Goal: Task Accomplishment & Management: Manage account settings

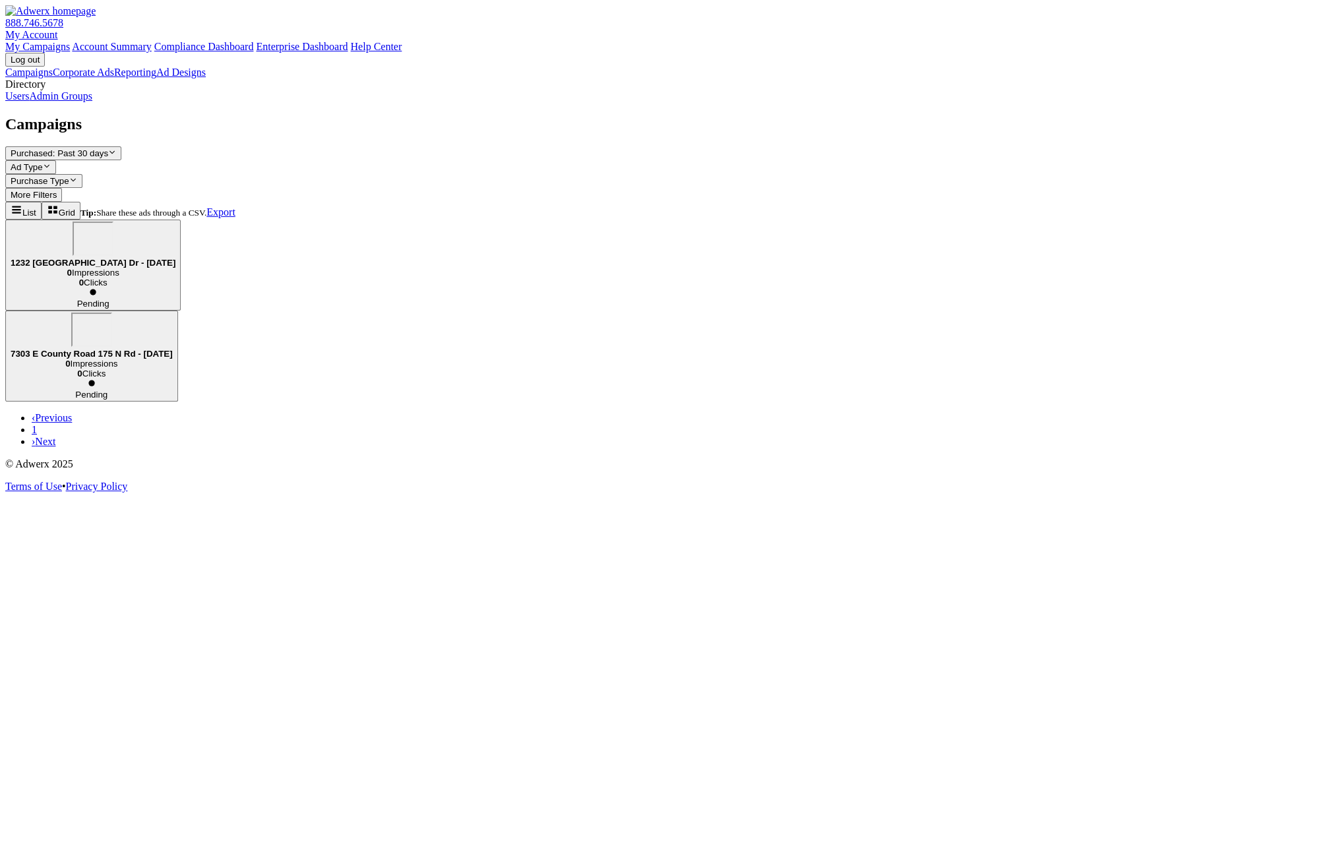
click at [92, 102] on link "Admin Groups" at bounding box center [60, 95] width 63 height 11
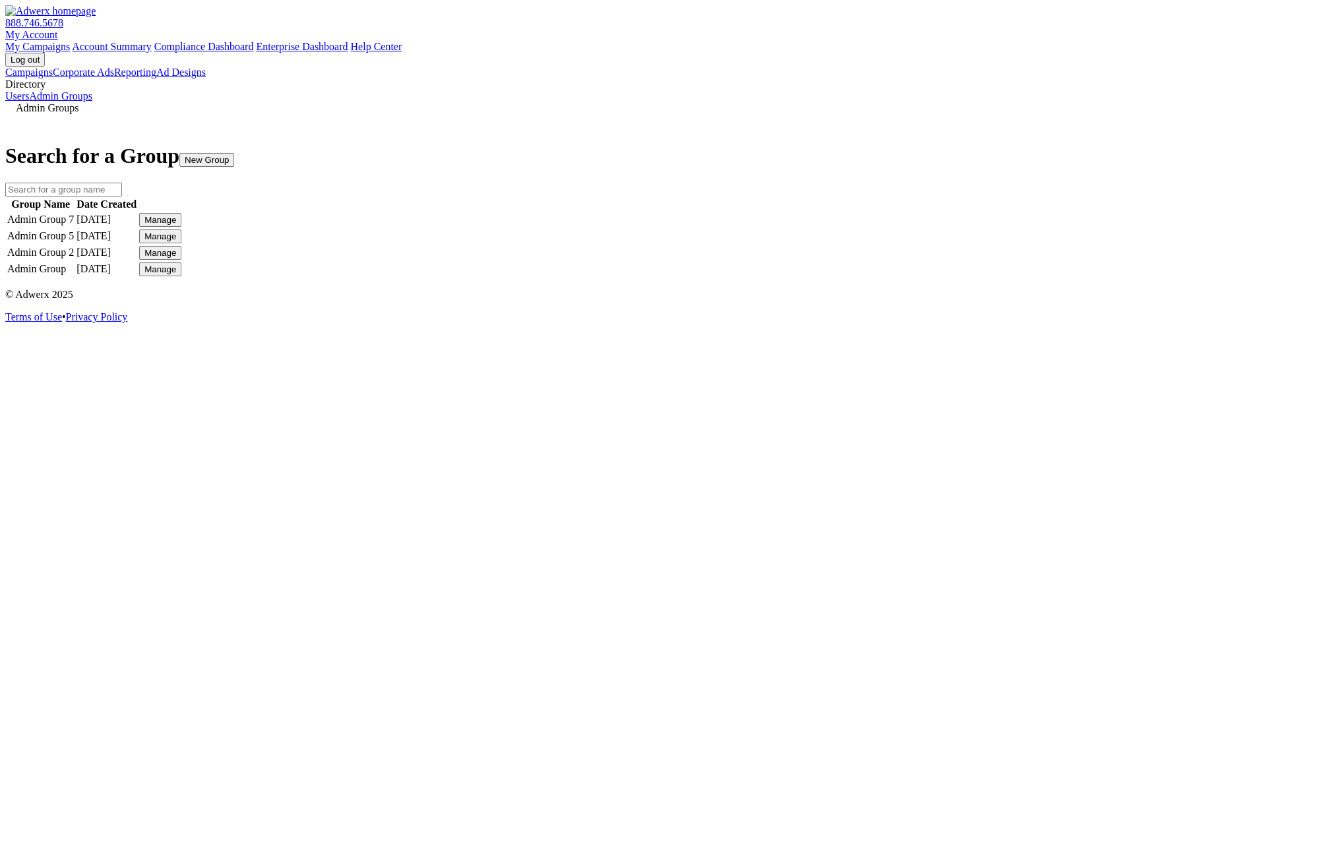
click at [176, 274] on div "Manage" at bounding box center [160, 270] width 32 height 10
click at [989, 320] on link "Edit Group" at bounding box center [964, 314] width 47 height 11
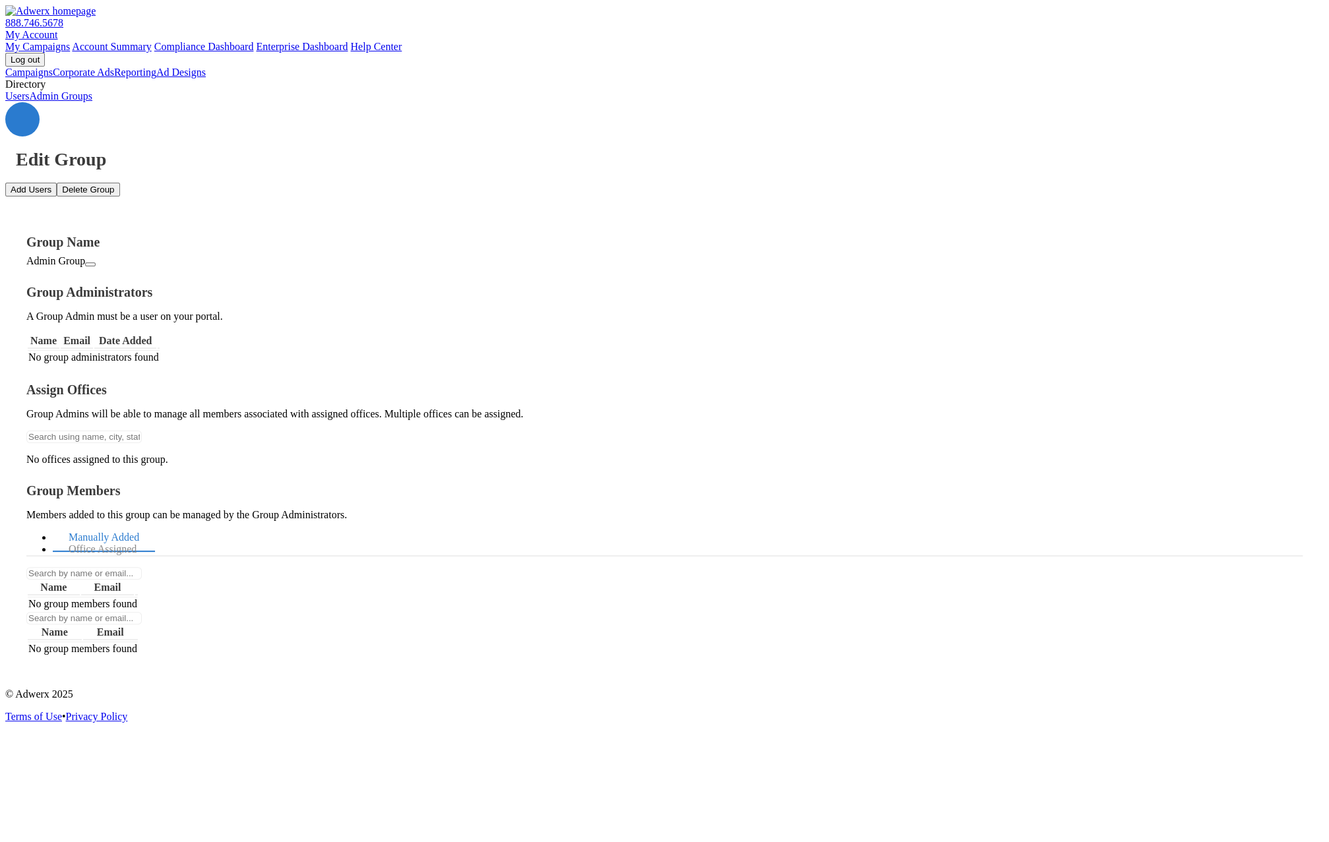
click at [40, 102] on link at bounding box center [22, 119] width 34 height 34
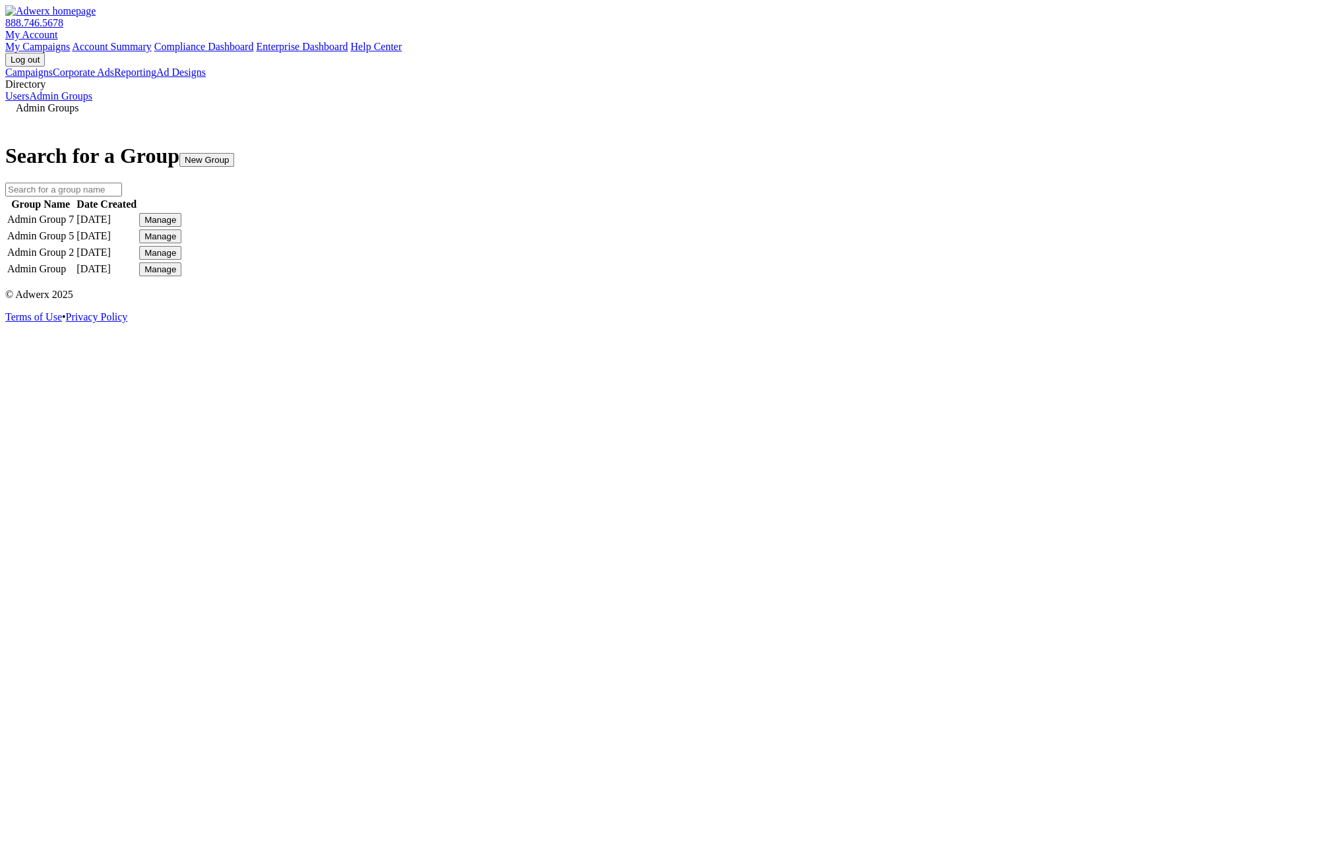
click at [176, 258] on div "Manage" at bounding box center [160, 253] width 32 height 10
click at [989, 346] on icon at bounding box center [989, 339] width 0 height 11
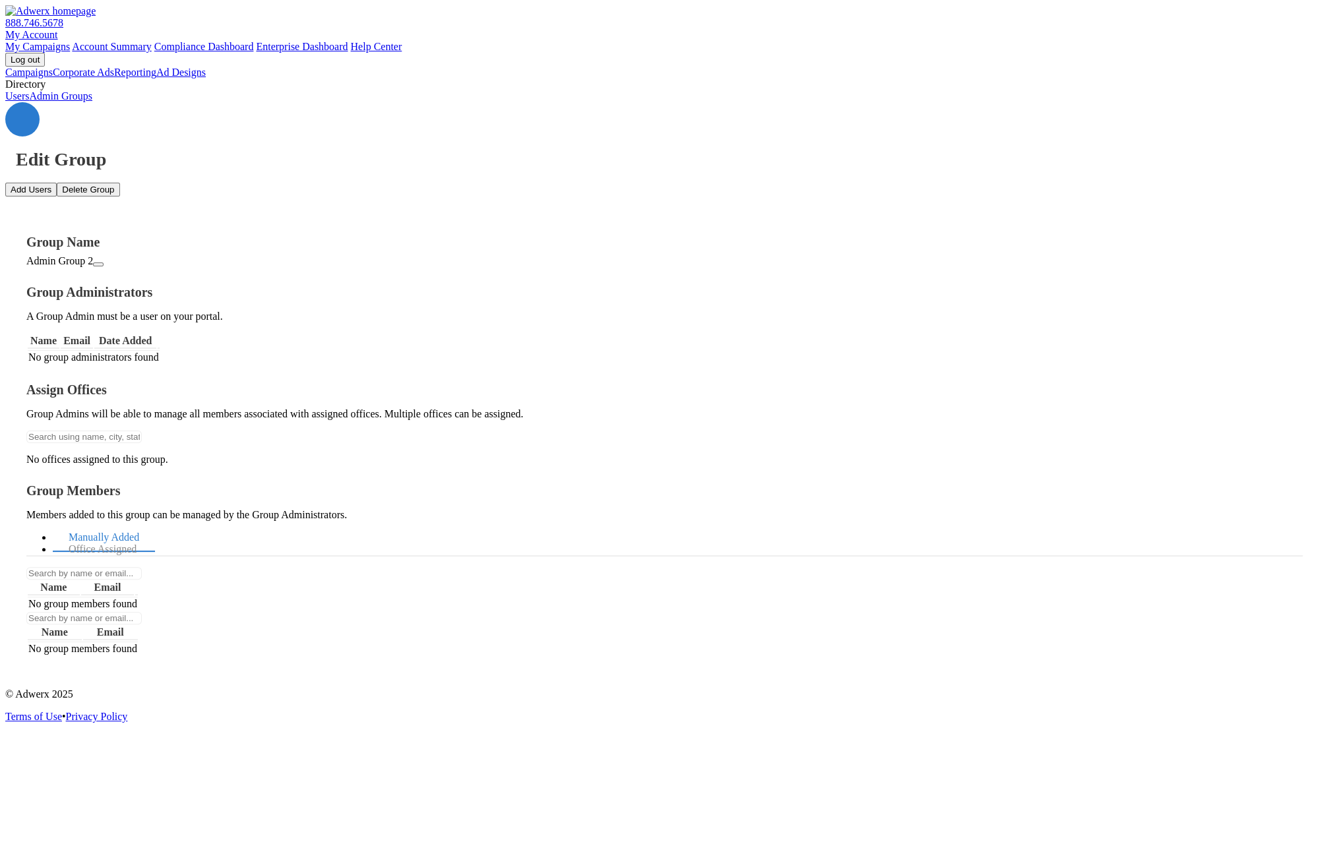
click at [22, 119] on icon at bounding box center [22, 119] width 0 height 0
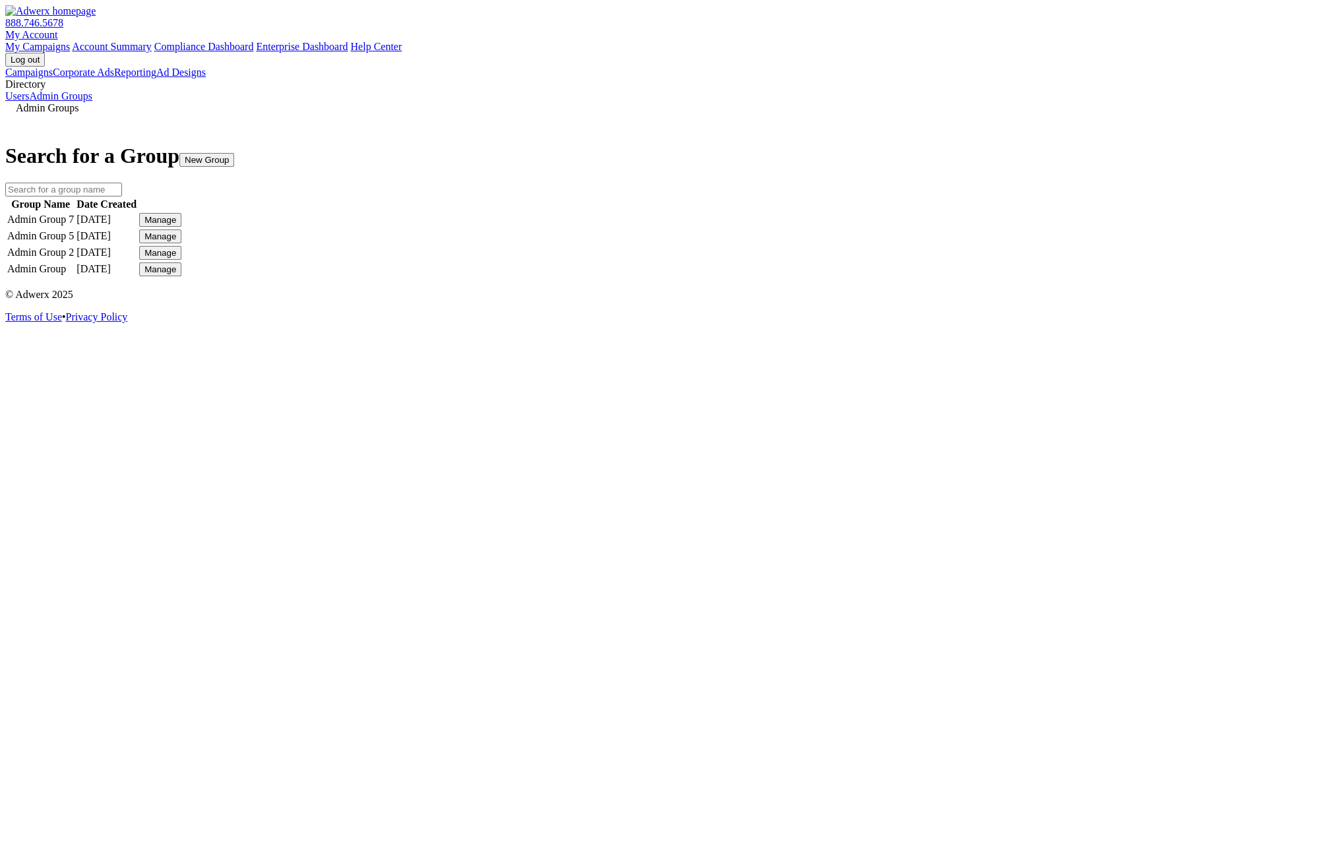
click at [176, 274] on div "Manage" at bounding box center [160, 270] width 32 height 10
click at [989, 320] on link "Edit Group" at bounding box center [964, 314] width 47 height 11
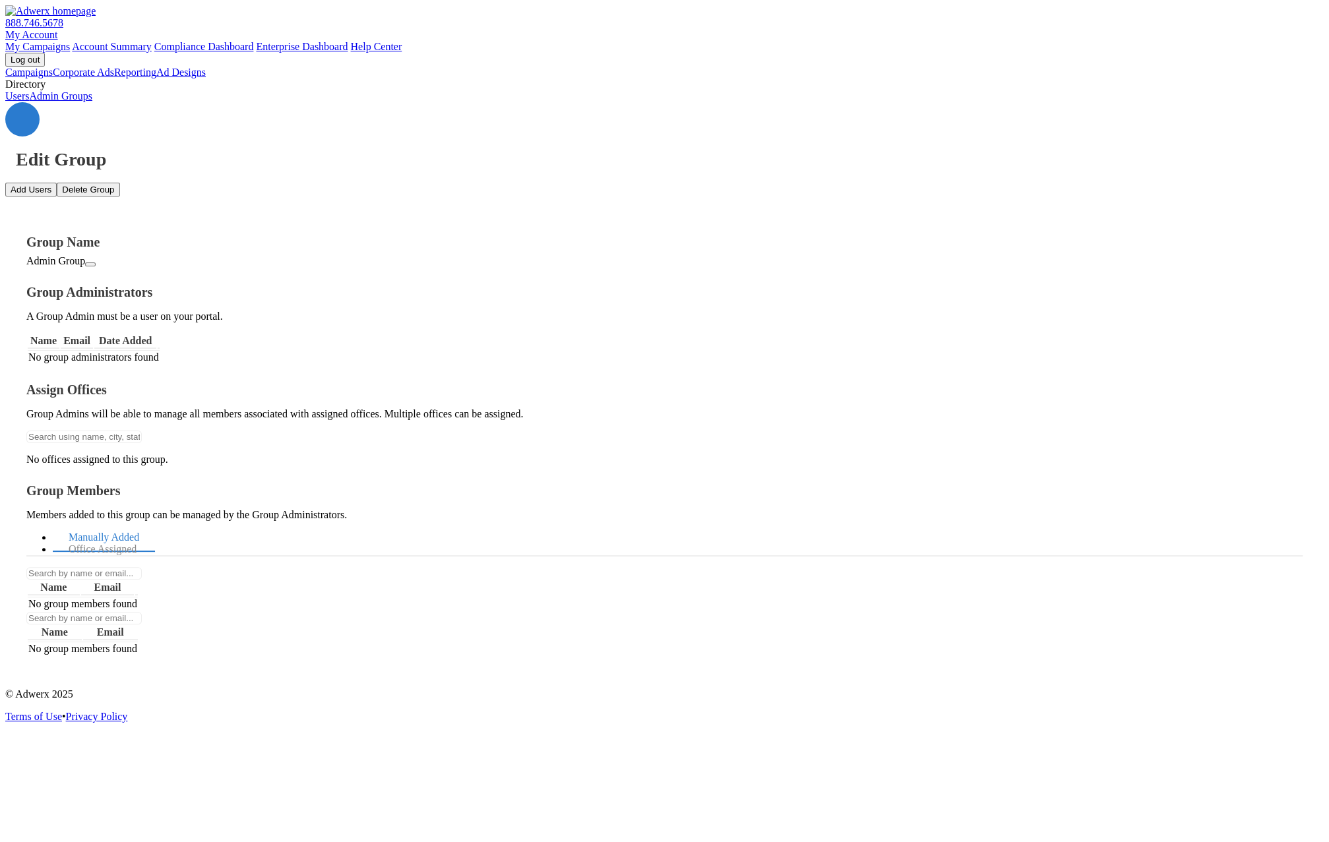
click at [119, 183] on button "Delete Group" at bounding box center [88, 190] width 63 height 14
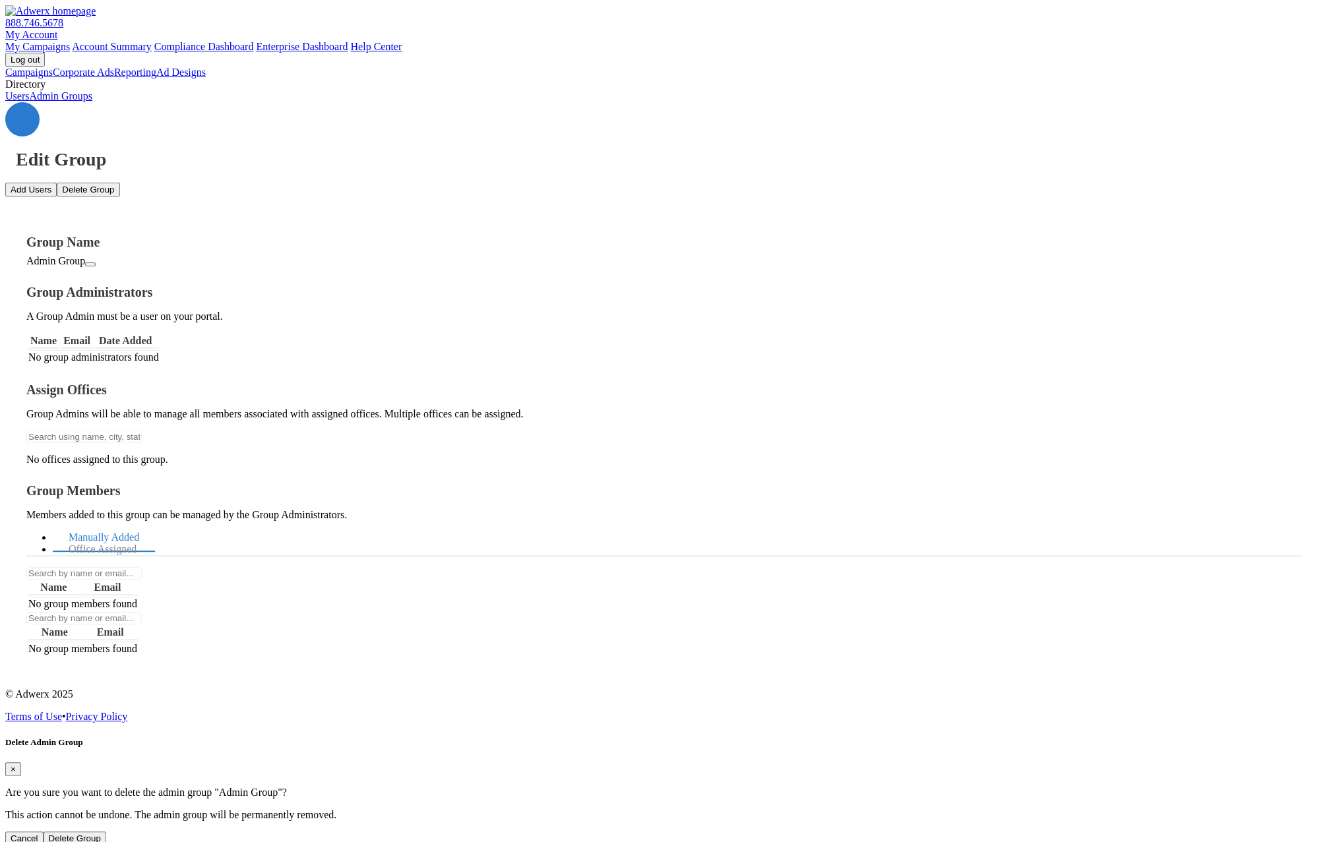
click at [106, 832] on button "Delete Group" at bounding box center [75, 839] width 63 height 14
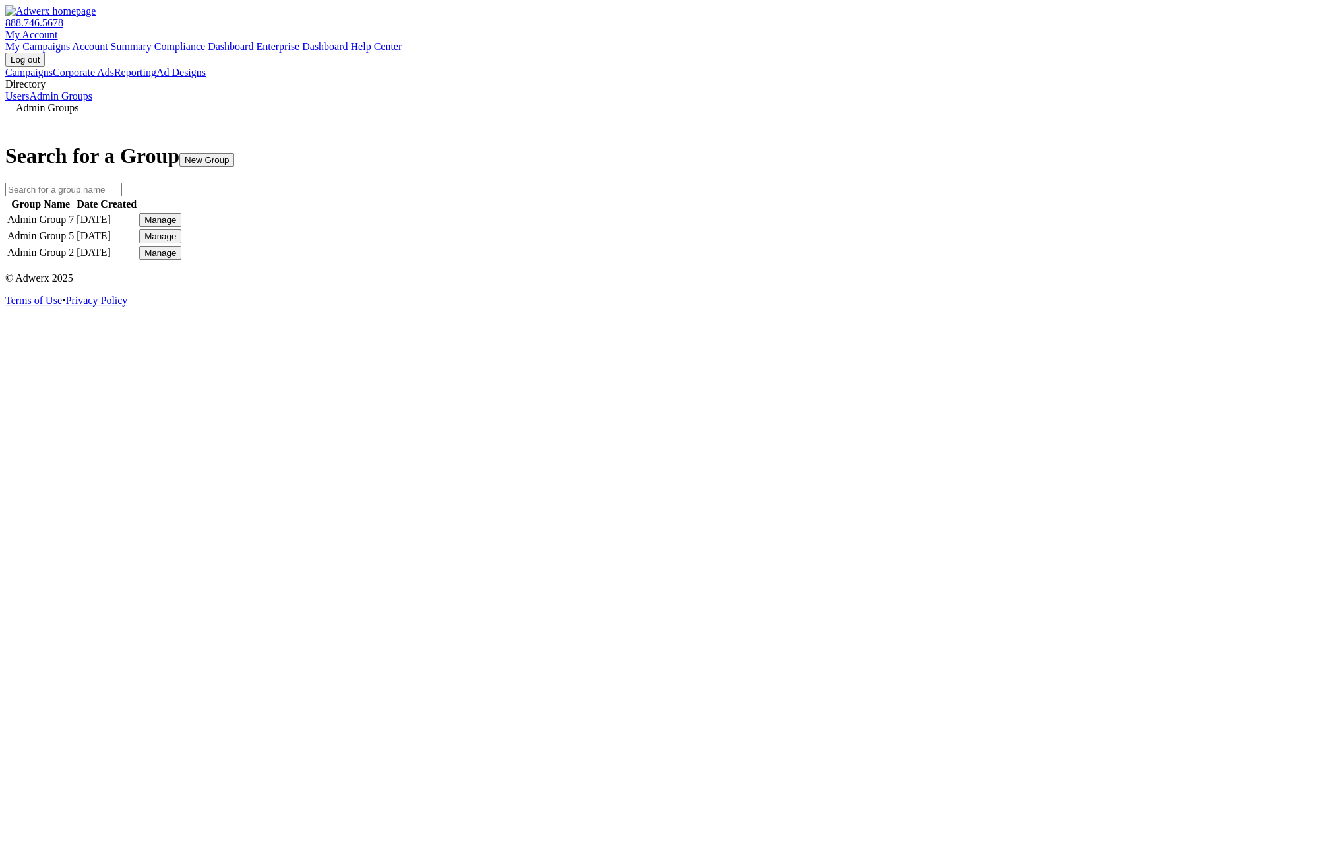
click at [176, 258] on div "Manage" at bounding box center [160, 253] width 32 height 10
click at [986, 284] on link "Edit Group" at bounding box center [964, 278] width 47 height 11
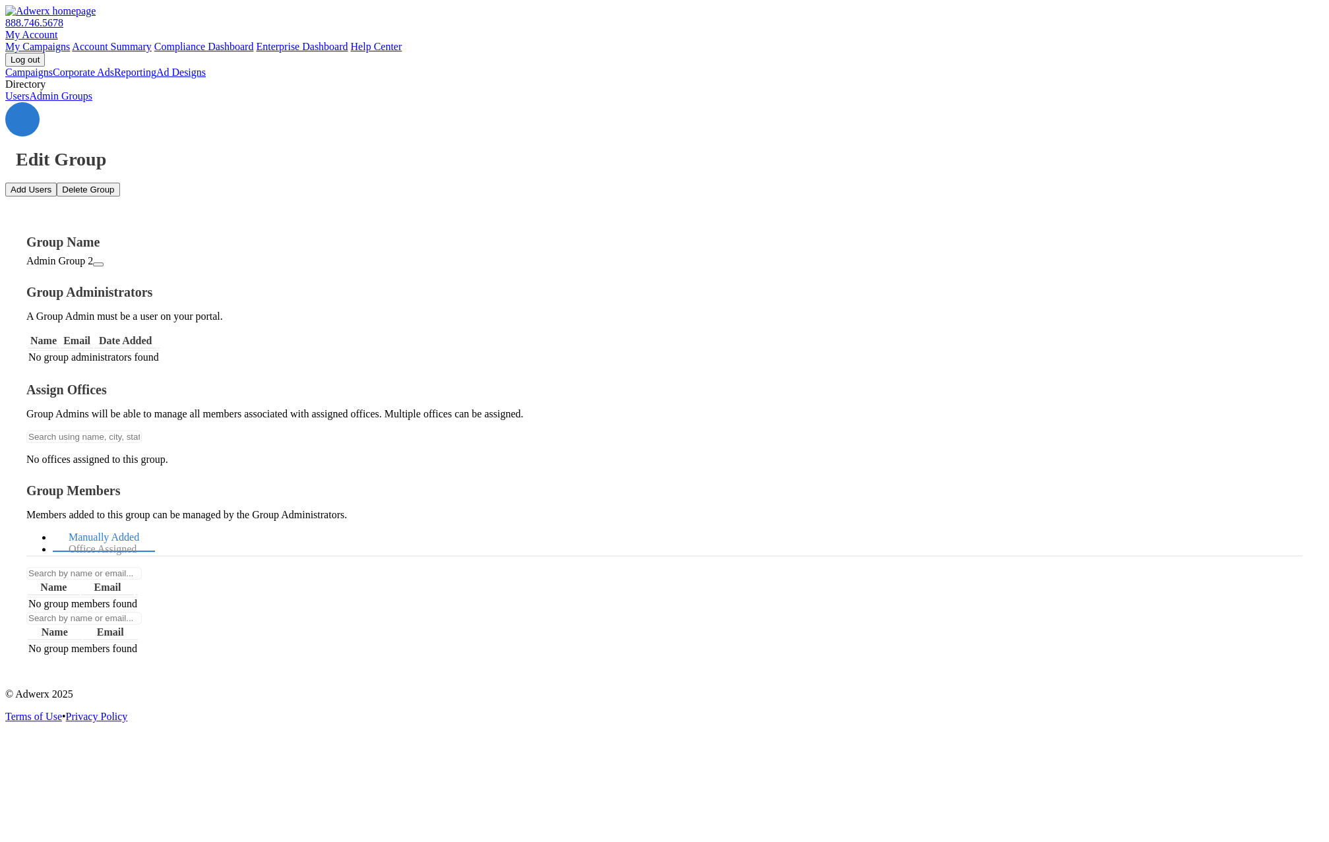
click at [119, 183] on button "Delete Group" at bounding box center [88, 190] width 63 height 14
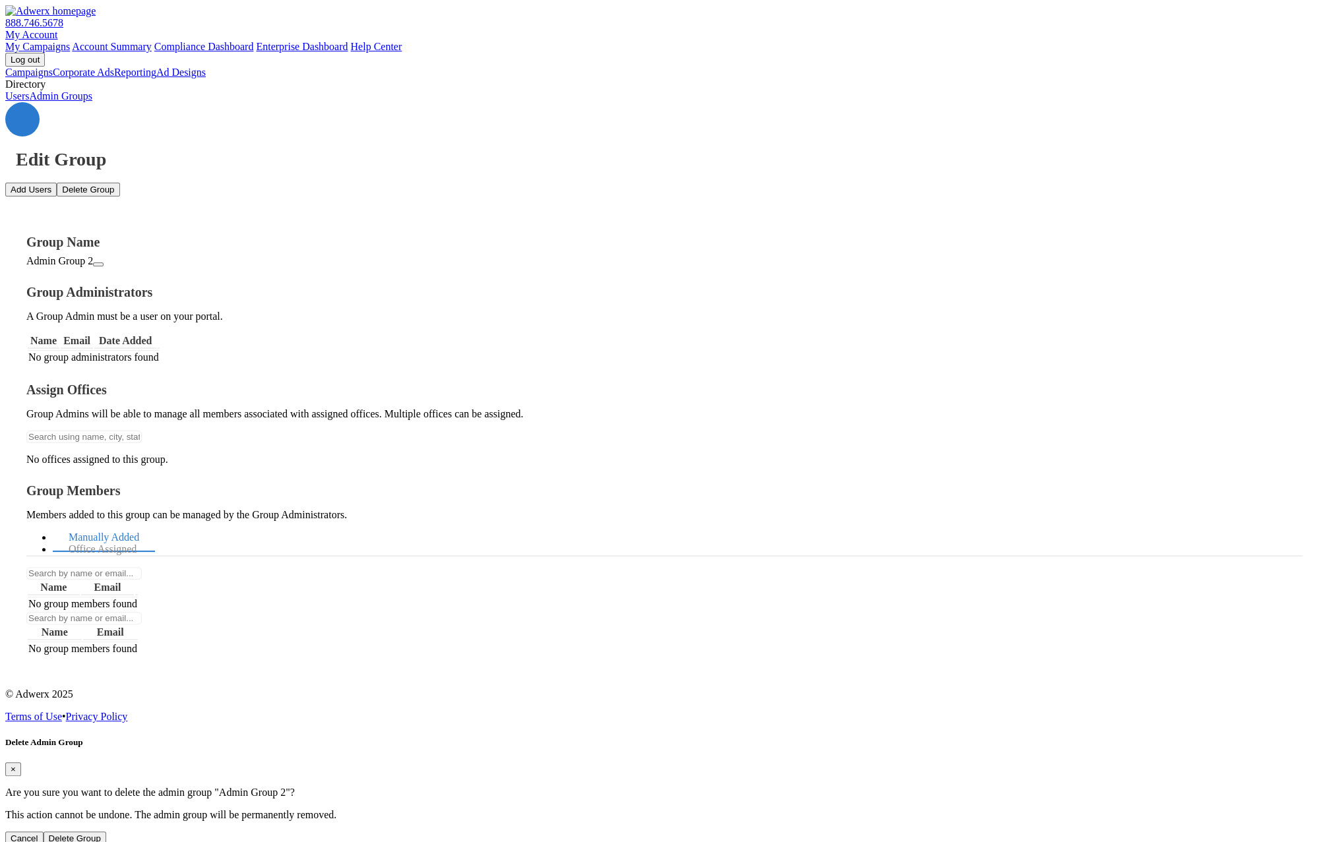
click at [106, 832] on button "Delete Group" at bounding box center [75, 839] width 63 height 14
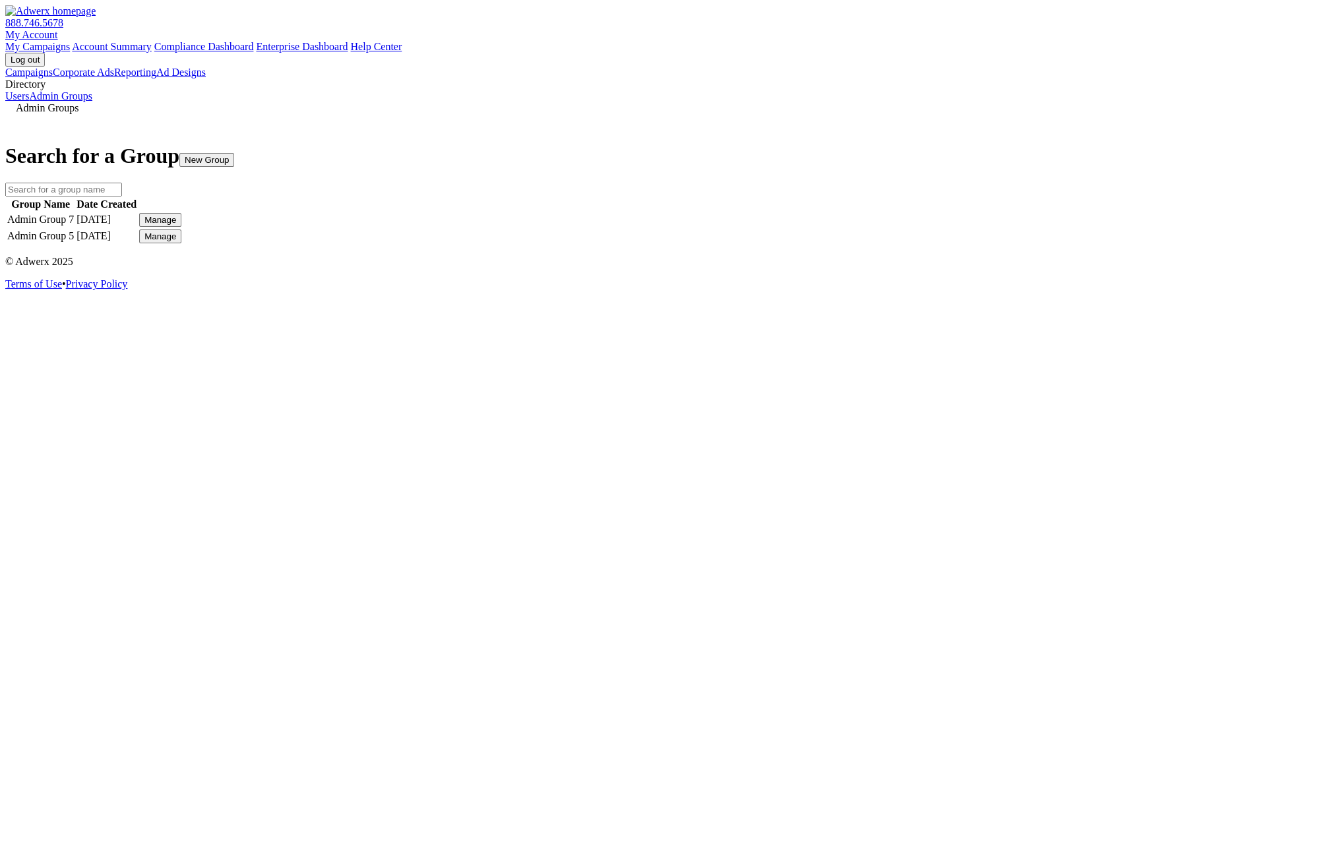
click at [181, 243] on button "Manage" at bounding box center [160, 237] width 42 height 14
click at [982, 249] on link "Edit Group" at bounding box center [964, 242] width 47 height 11
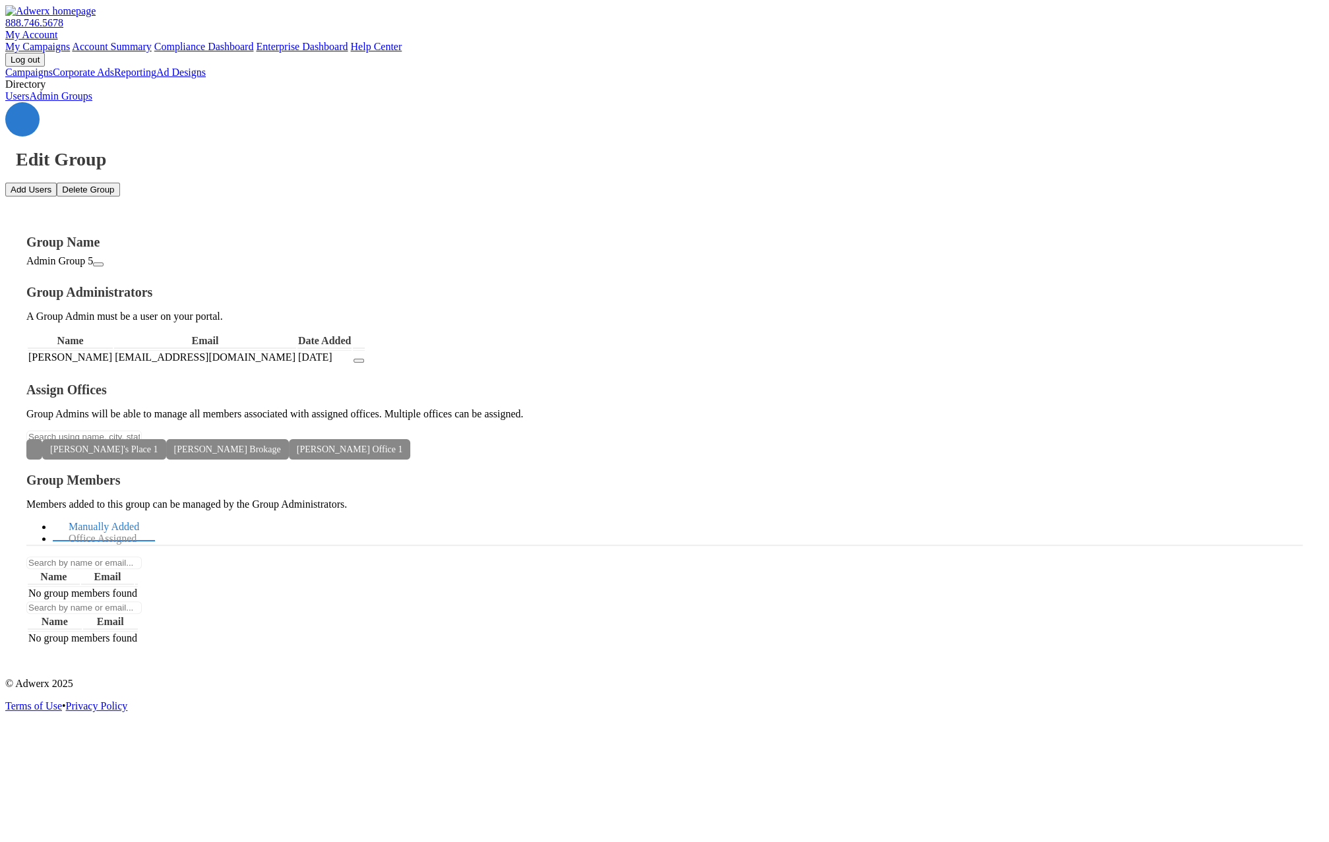
click at [58, 29] on link "My Account" at bounding box center [31, 34] width 53 height 11
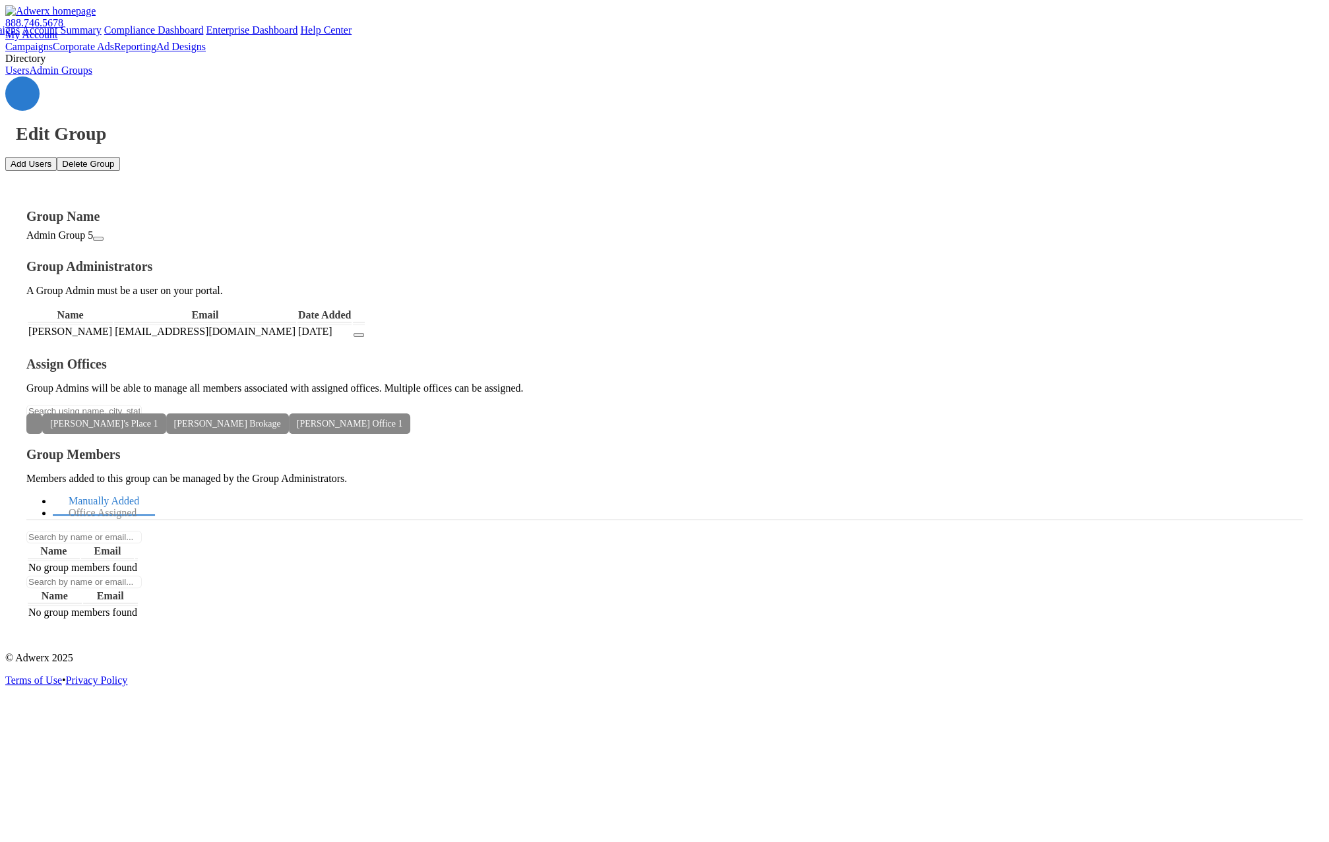
click at [58, 29] on link "My Account" at bounding box center [31, 34] width 53 height 11
click at [801, 44] on div "Campaigns Corporate Ads Reporting Ad Designs Directory Users Admin Groups Edit …" at bounding box center [664, 341] width 1319 height 601
click at [850, 519] on div "Edit Group Add Users Delete Group Group Name Admin Group 5 Group Administrators…" at bounding box center [664, 359] width 1319 height 565
drag, startPoint x: 303, startPoint y: 282, endPoint x: 265, endPoint y: 284, distance: 38.3
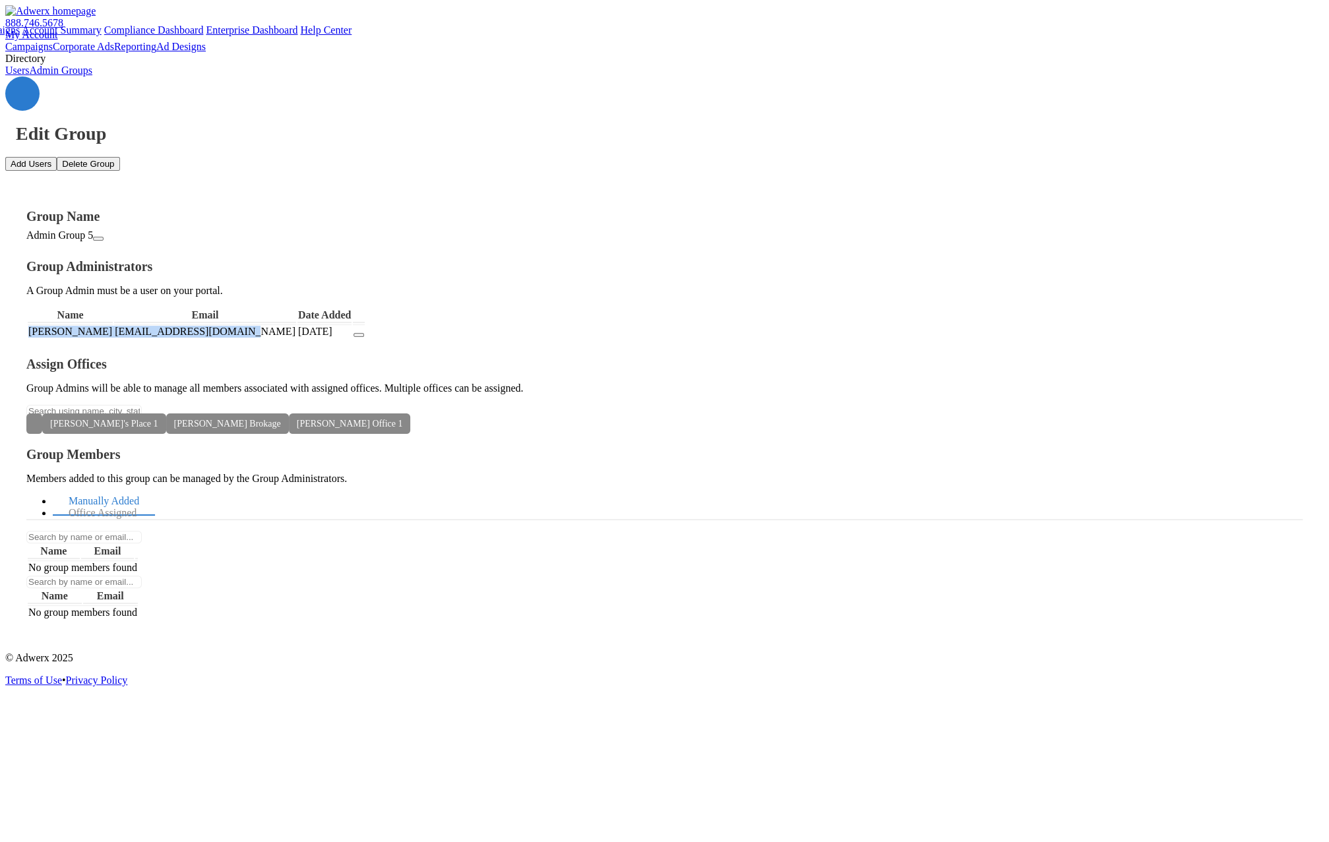
click at [265, 325] on tr "[PERSON_NAME] [EMAIL_ADDRESS][DOMAIN_NAME] [DATE]" at bounding box center [196, 332] width 337 height 14
drag, startPoint x: 424, startPoint y: 297, endPoint x: 434, endPoint y: 298, distance: 10.0
click at [296, 325] on td "[EMAIL_ADDRESS][DOMAIN_NAME]" at bounding box center [205, 332] width 182 height 14
drag, startPoint x: 436, startPoint y: 299, endPoint x: 342, endPoint y: 296, distance: 94.4
click at [295, 325] on tr "[PERSON_NAME] [EMAIL_ADDRESS][DOMAIN_NAME] [DATE]" at bounding box center [196, 332] width 337 height 14
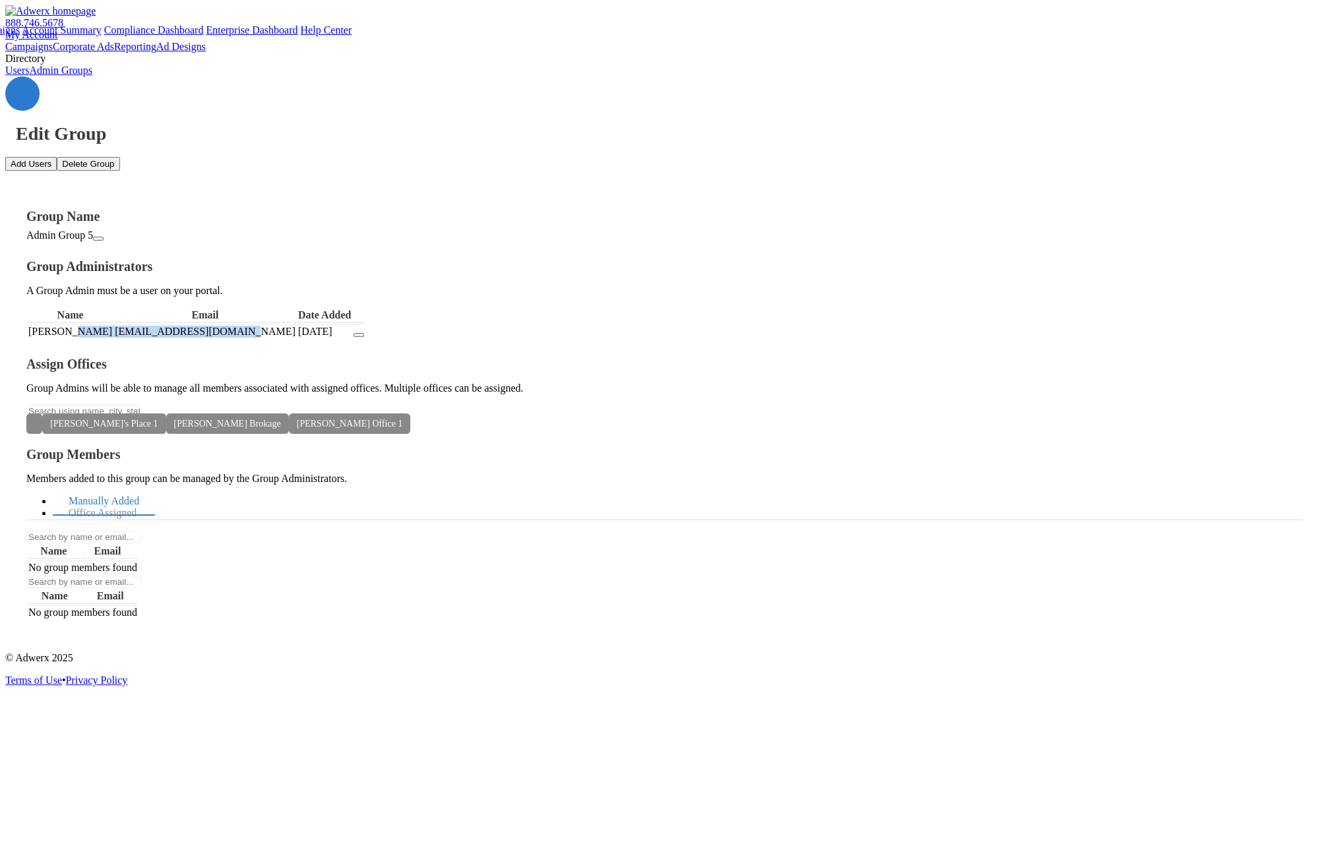
copy tr "[EMAIL_ADDRESS][DOMAIN_NAME]"
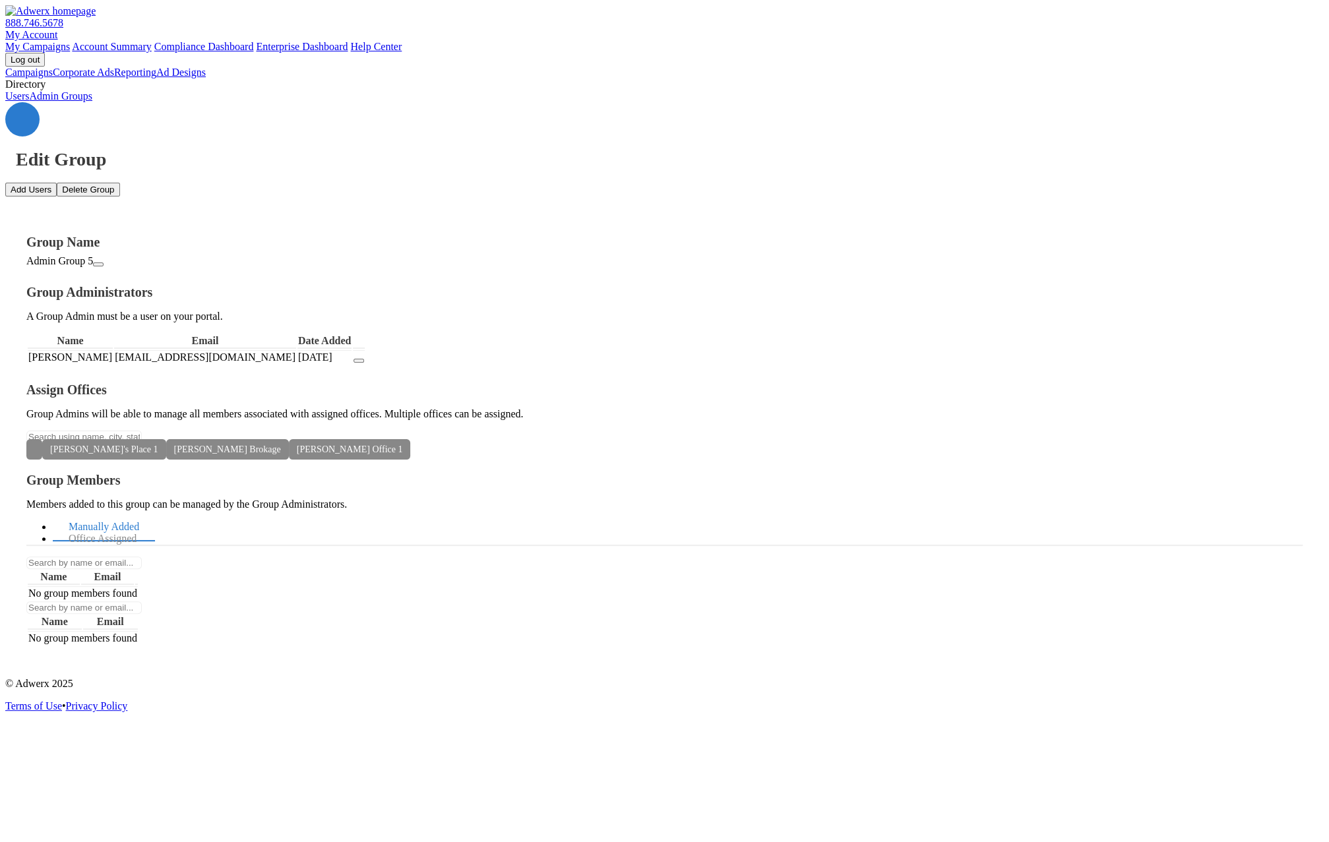
click at [776, 473] on div "Group Members Members added to this group can be managed by the Group Administr…" at bounding box center [664, 560] width 1277 height 174
click at [359, 361] on icon "button" at bounding box center [359, 361] width 0 height 0
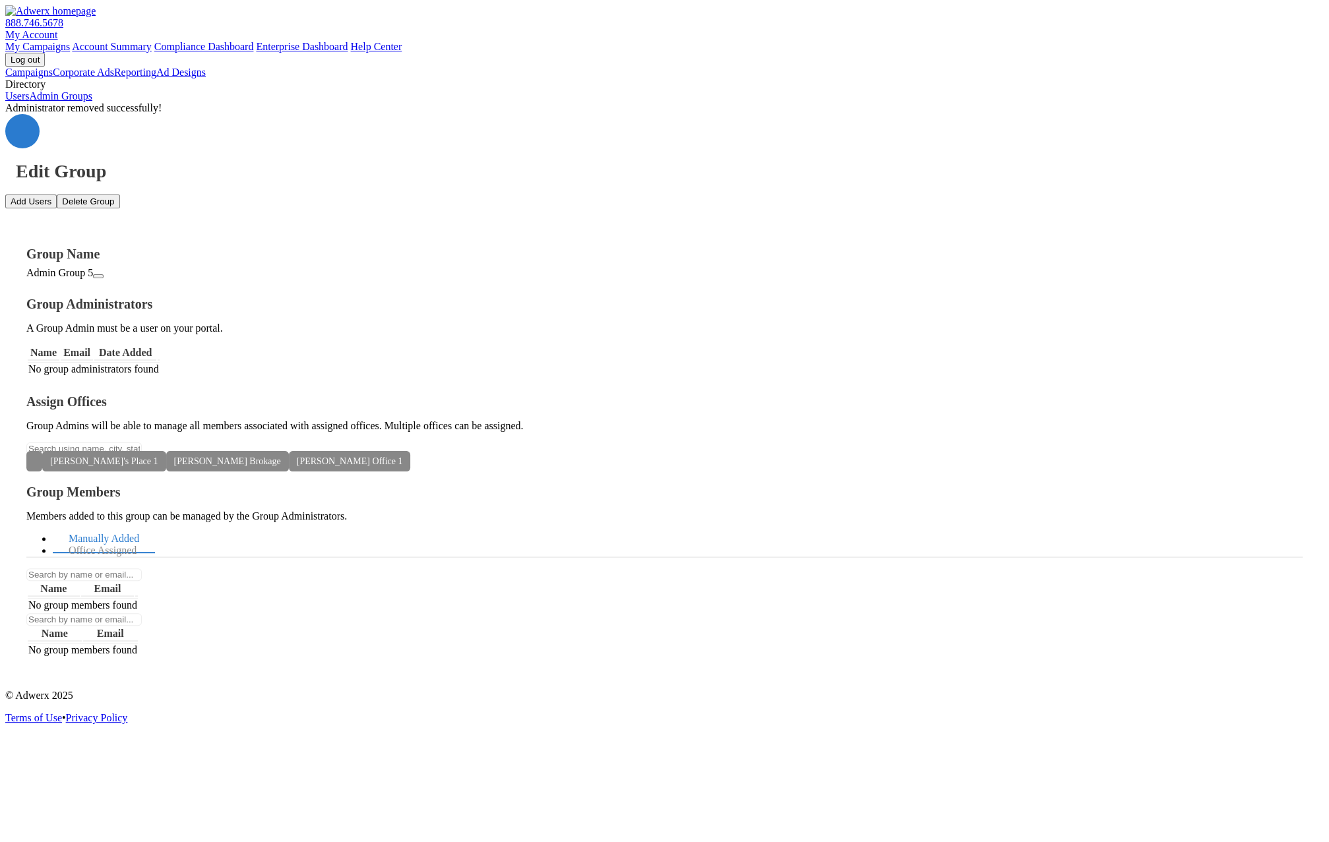
click at [57, 195] on button "Add Users" at bounding box center [30, 202] width 51 height 14
paste textarea "[EMAIL_ADDRESS][DOMAIN_NAME]"
type textarea "[EMAIL_ADDRESS][DOMAIN_NAME]"
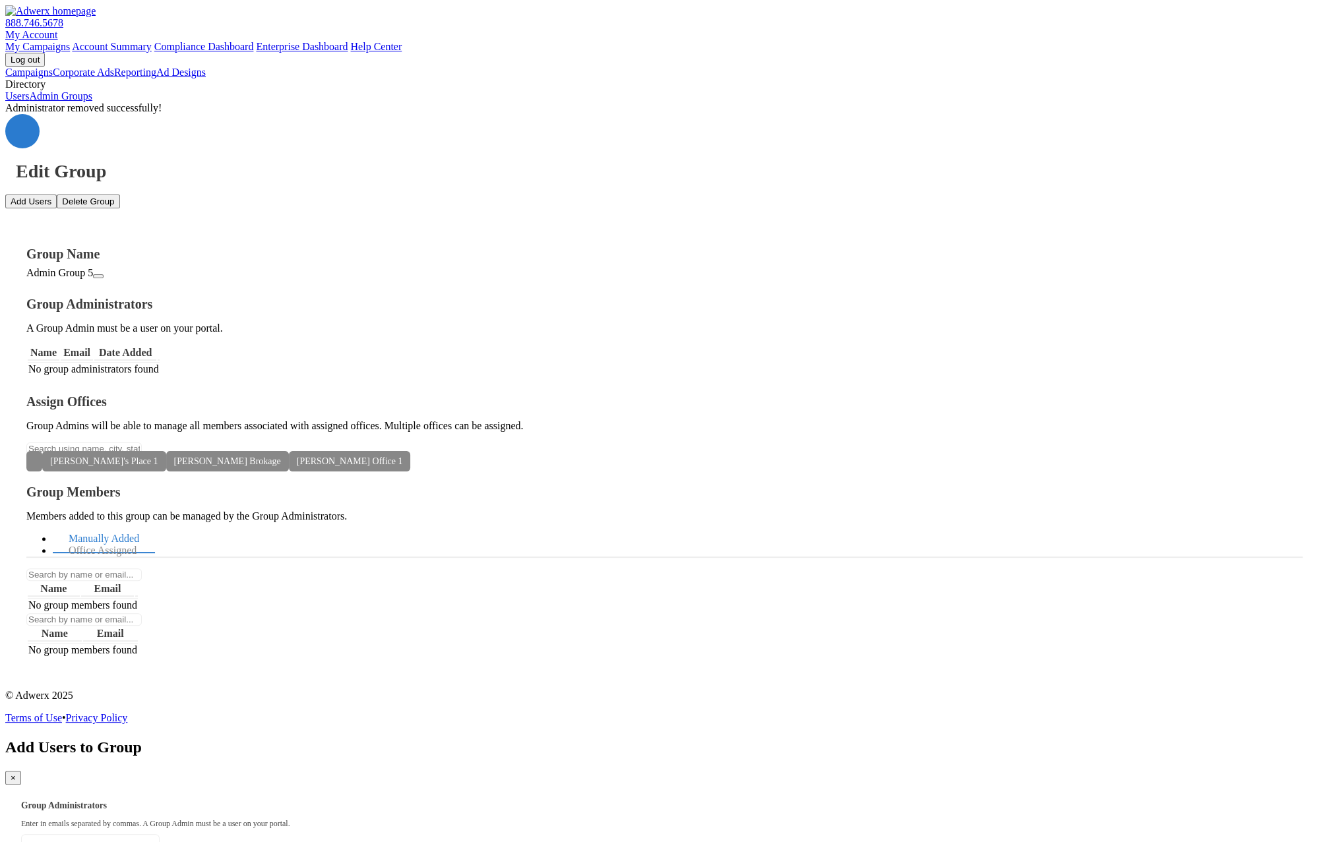
click at [16, 773] on span "×" at bounding box center [13, 778] width 5 height 10
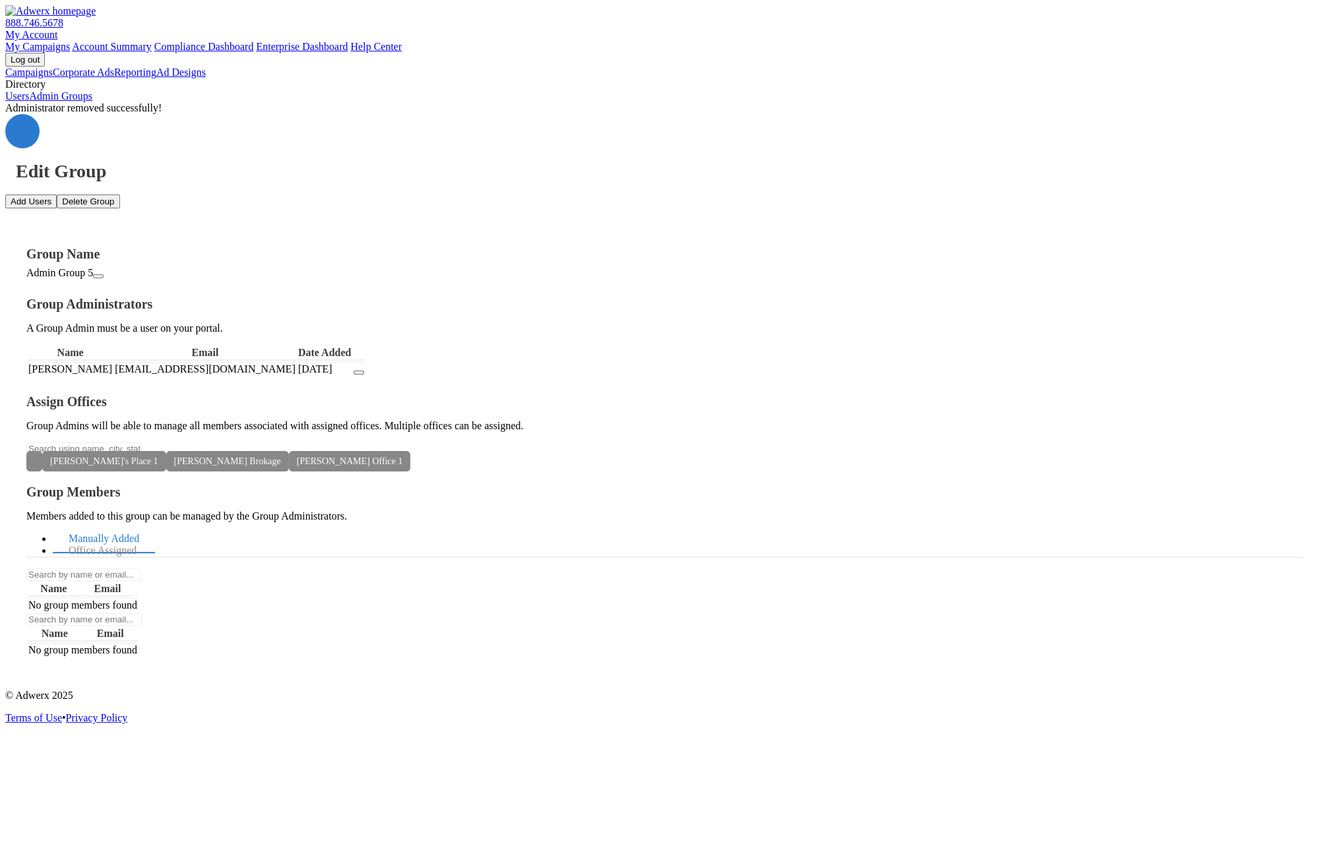
click at [296, 362] on td "[EMAIL_ADDRESS][DOMAIN_NAME]" at bounding box center [205, 369] width 182 height 14
copy td "[EMAIL_ADDRESS][DOMAIN_NAME]"
click at [92, 102] on link "Admin Groups" at bounding box center [60, 95] width 63 height 11
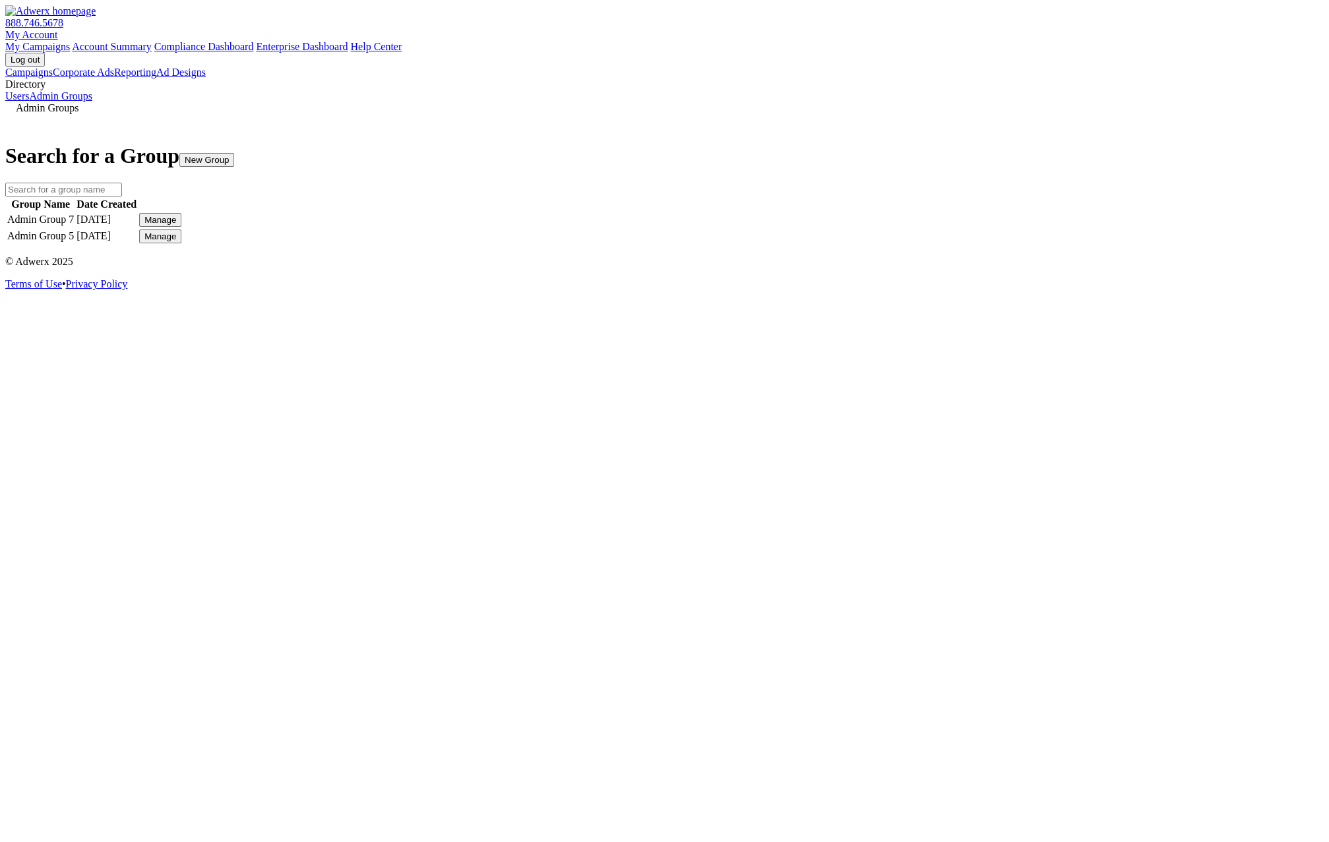
click at [181, 243] on button "Manage" at bounding box center [160, 237] width 42 height 14
click at [989, 249] on link "Edit Group" at bounding box center [964, 242] width 47 height 11
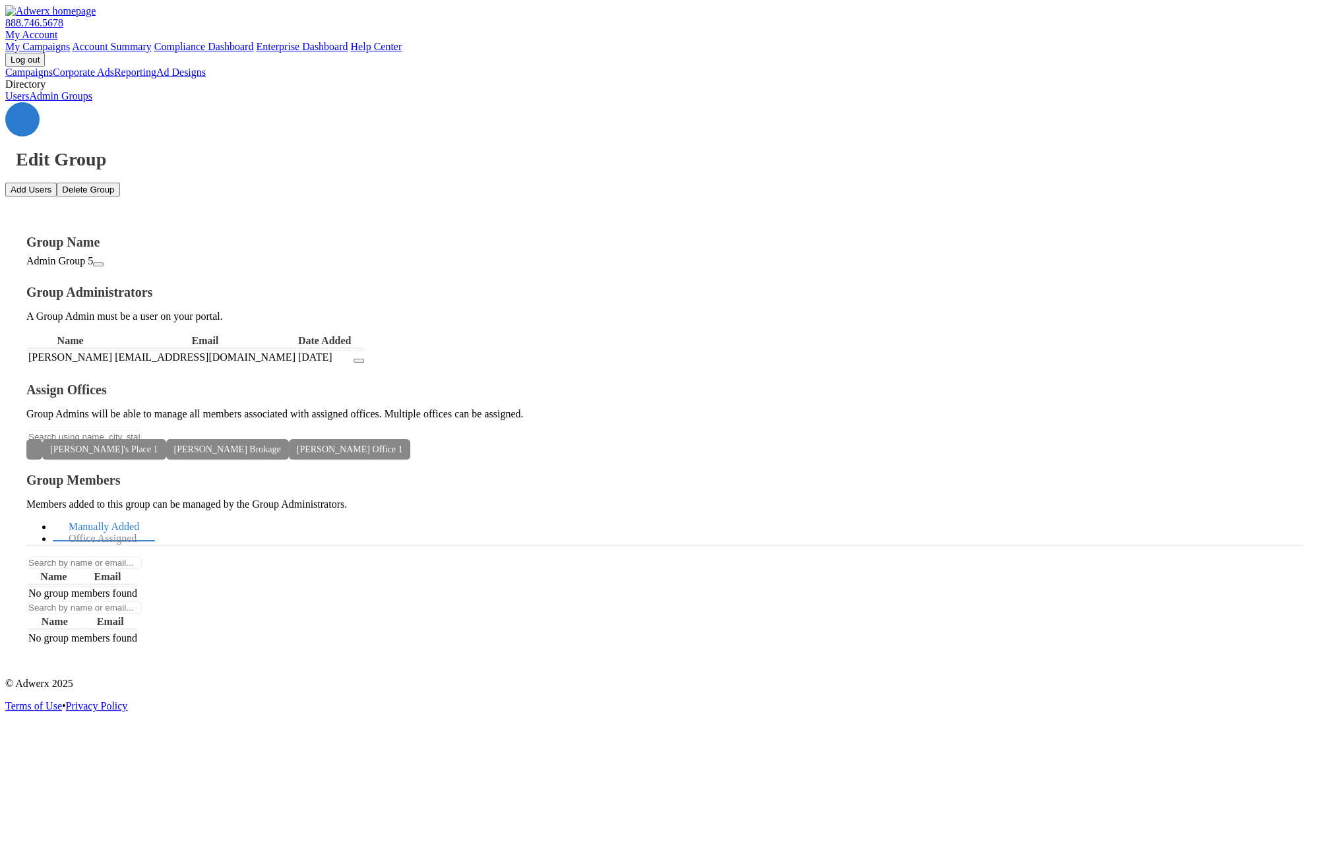
click at [22, 119] on icon at bounding box center [22, 119] width 0 height 0
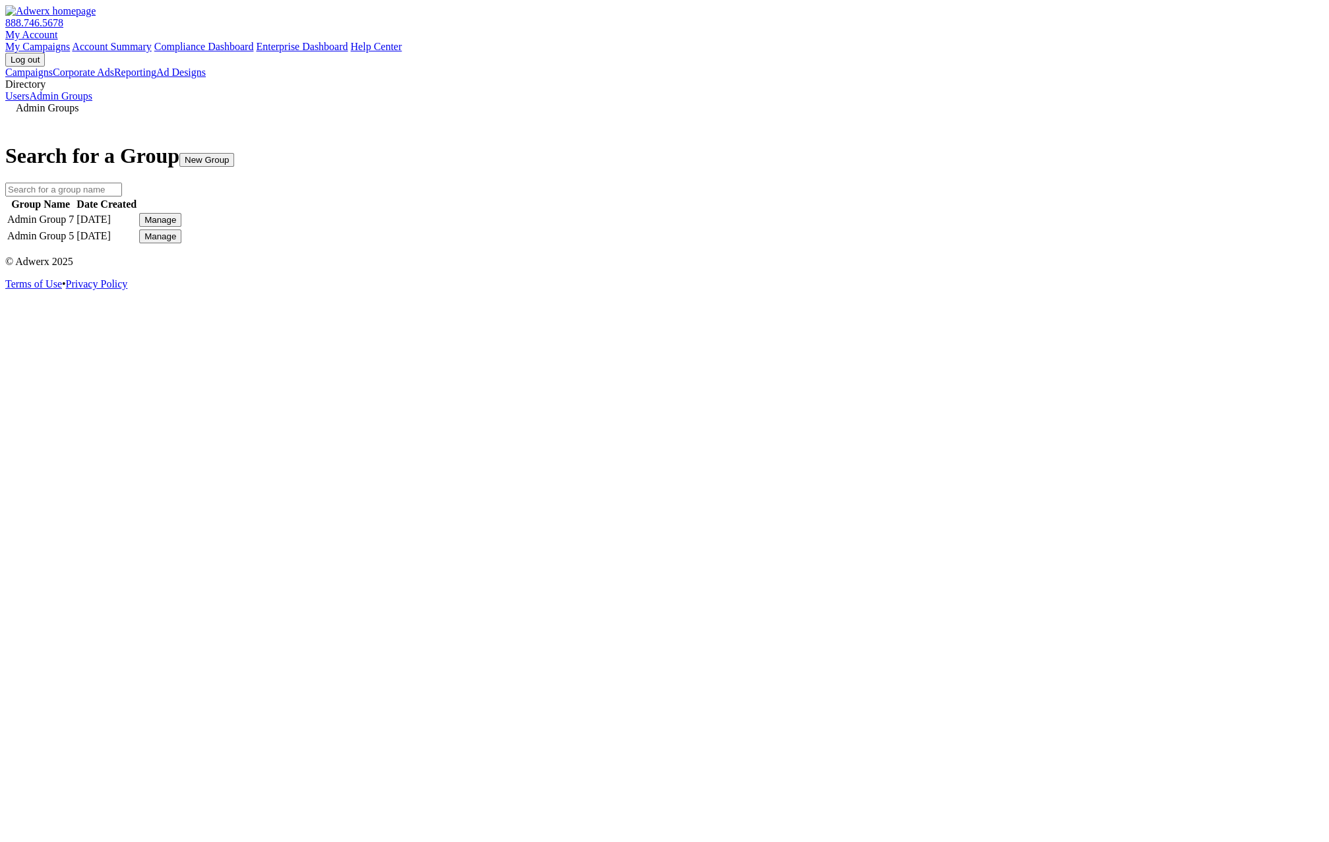
click at [176, 225] on div "Manage" at bounding box center [160, 220] width 32 height 10
click at [986, 274] on link "Edit Group" at bounding box center [964, 268] width 47 height 11
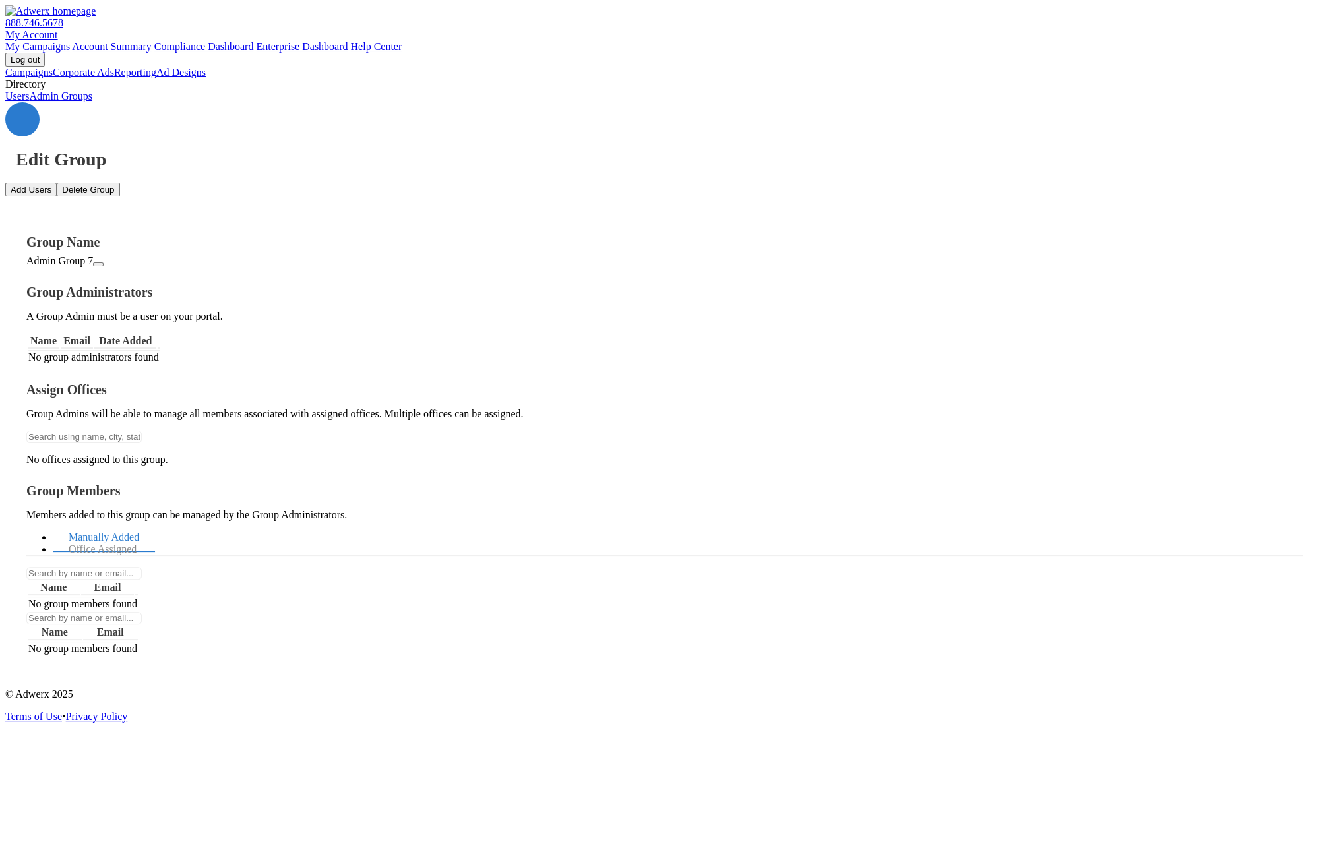
click at [57, 183] on button "Add Users" at bounding box center [30, 190] width 51 height 14
paste textarea "[EMAIL_ADDRESS][DOMAIN_NAME]"
type textarea "[EMAIL_ADDRESS][DOMAIN_NAME]"
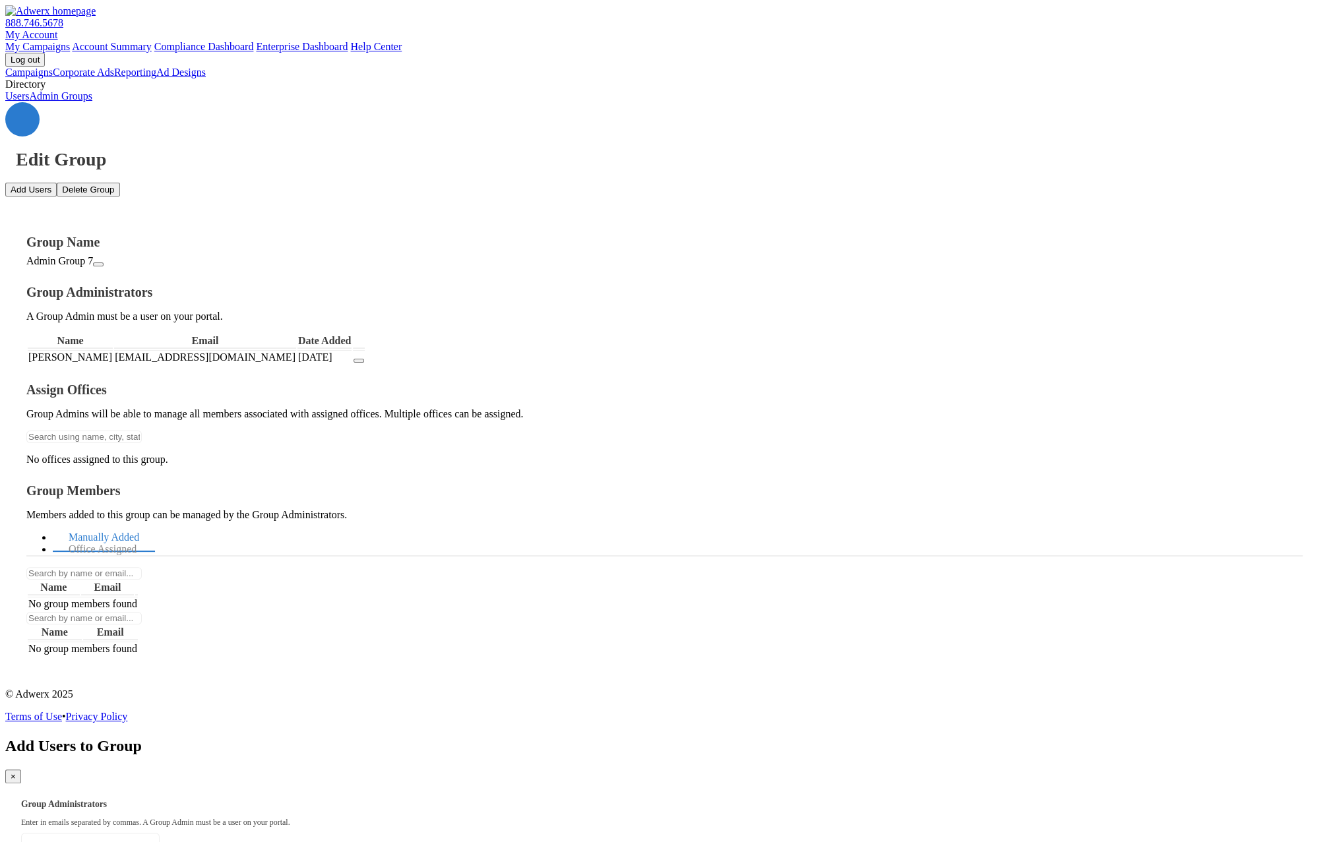
drag, startPoint x: 875, startPoint y: 580, endPoint x: 854, endPoint y: 571, distance: 22.4
click at [152, 536] on link "Office Assigned" at bounding box center [103, 550] width 100 height 28
click at [155, 524] on link "Manually Added" at bounding box center [104, 538] width 102 height 28
click at [29, 102] on link "Users" at bounding box center [17, 95] width 24 height 11
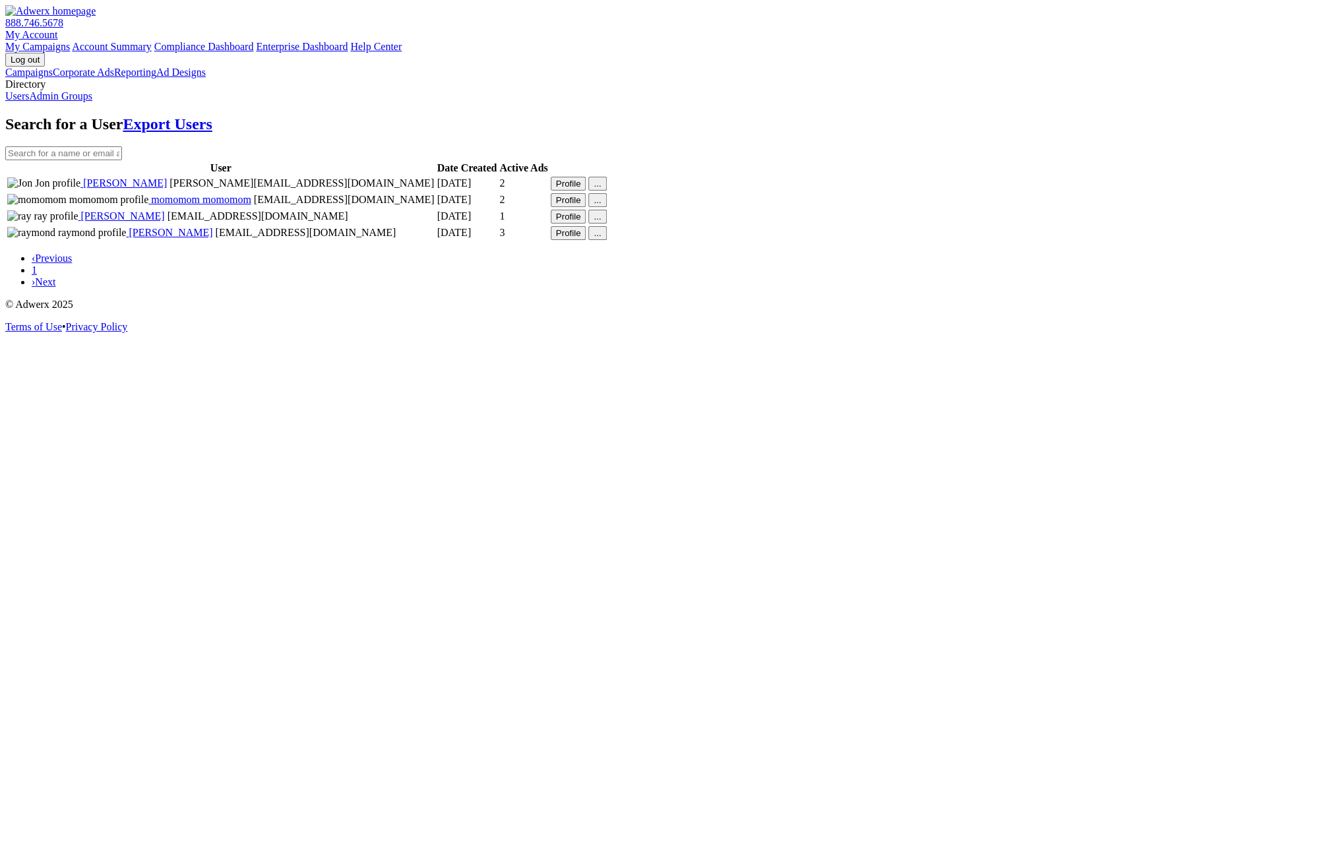
click at [82, 102] on link "Admin Groups" at bounding box center [60, 95] width 63 height 11
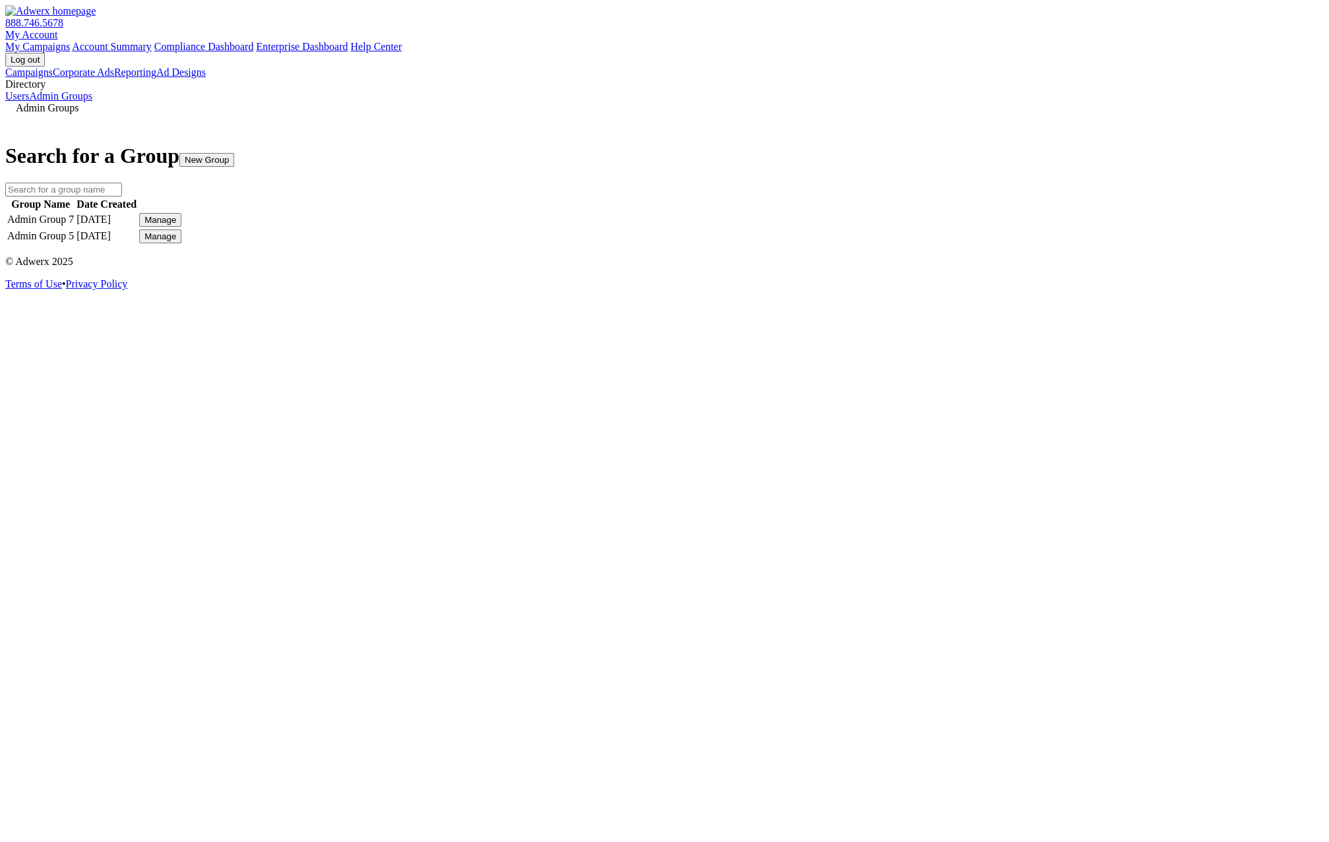
click at [234, 153] on button "New Group" at bounding box center [206, 160] width 55 height 14
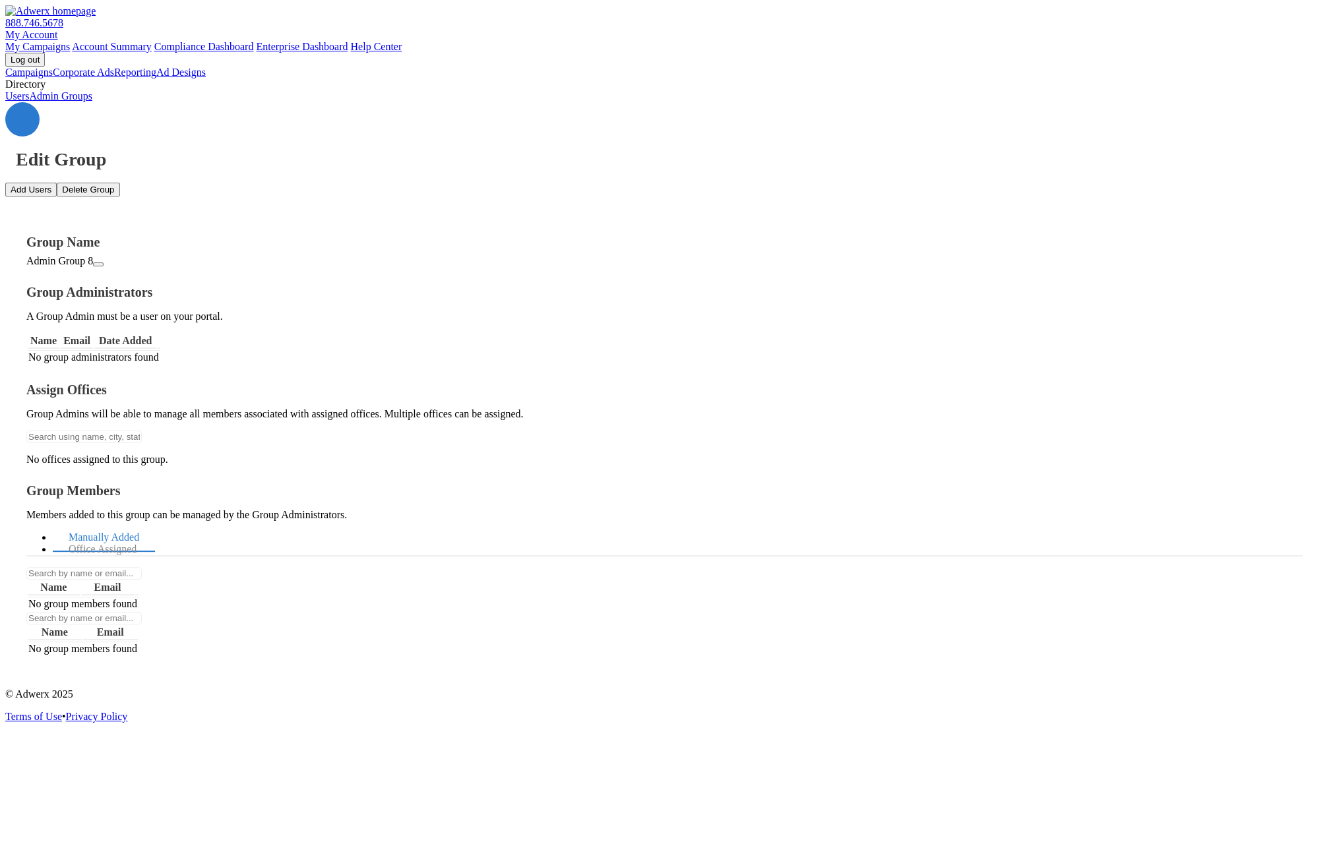
click at [22, 119] on icon at bounding box center [22, 119] width 0 height 0
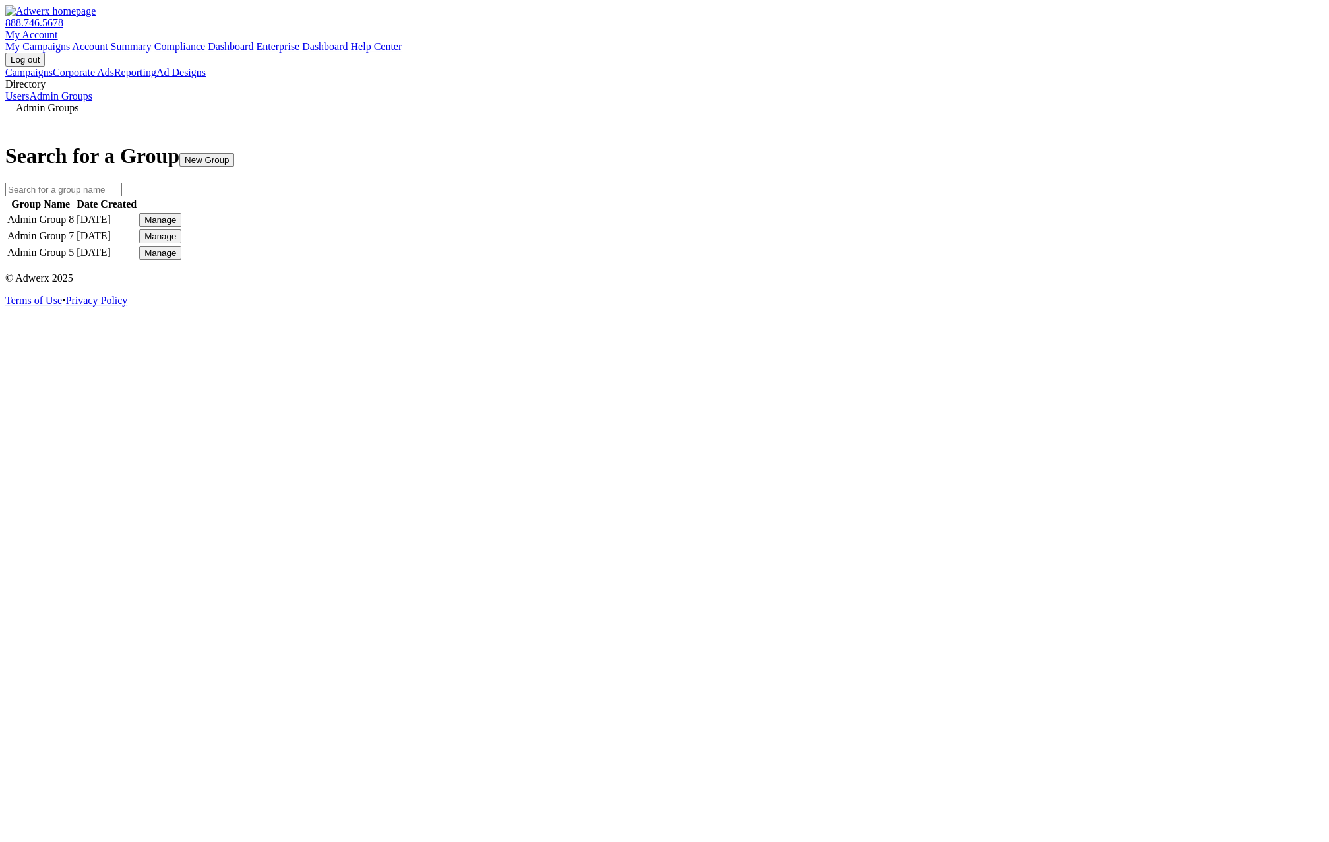
click at [176, 225] on div "Manage" at bounding box center [160, 220] width 32 height 10
click at [1017, 262] on div "Admin Groups Search for a Group New Group Group Name Date Created Admin Group 8…" at bounding box center [664, 182] width 1319 height 160
